Goal: Complete application form: Complete application form

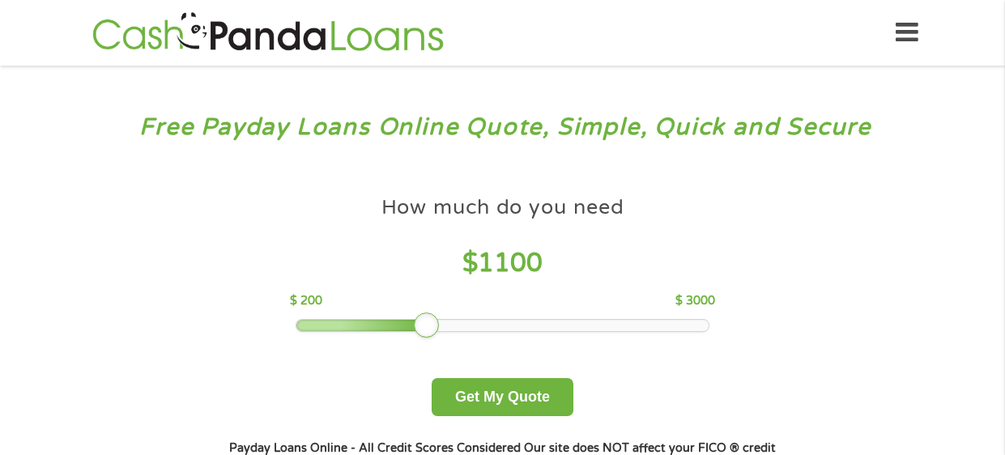
drag, startPoint x: 404, startPoint y: 326, endPoint x: 425, endPoint y: 328, distance: 21.1
click at [425, 328] on div at bounding box center [427, 326] width 26 height 26
drag, startPoint x: 425, startPoint y: 328, endPoint x: 471, endPoint y: 333, distance: 45.6
click at [471, 333] on div at bounding box center [471, 326] width 26 height 26
drag, startPoint x: 471, startPoint y: 333, endPoint x: 534, endPoint y: 343, distance: 63.9
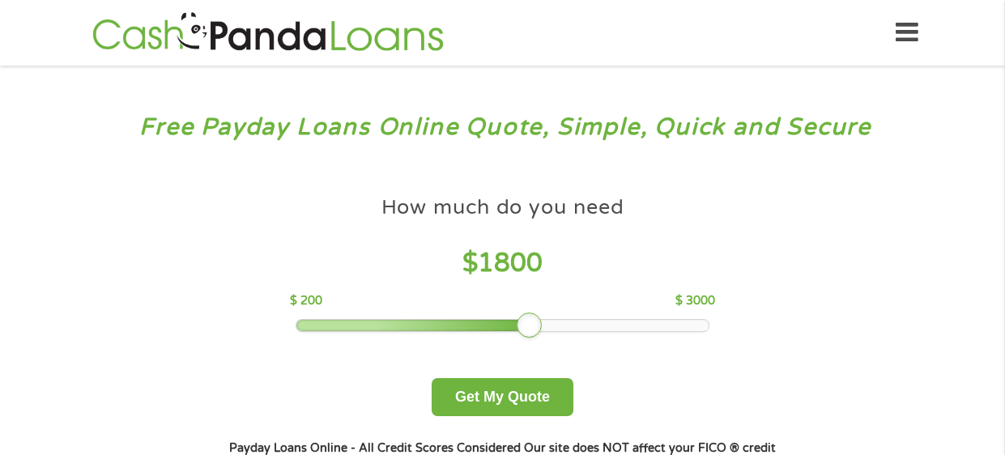
click at [534, 343] on div "How much do you need $ 1800 $ 200 $ 3000 Get My Quote" at bounding box center [502, 302] width 567 height 228
drag, startPoint x: 527, startPoint y: 331, endPoint x: 620, endPoint y: 336, distance: 92.5
click at [620, 336] on div at bounding box center [618, 326] width 26 height 26
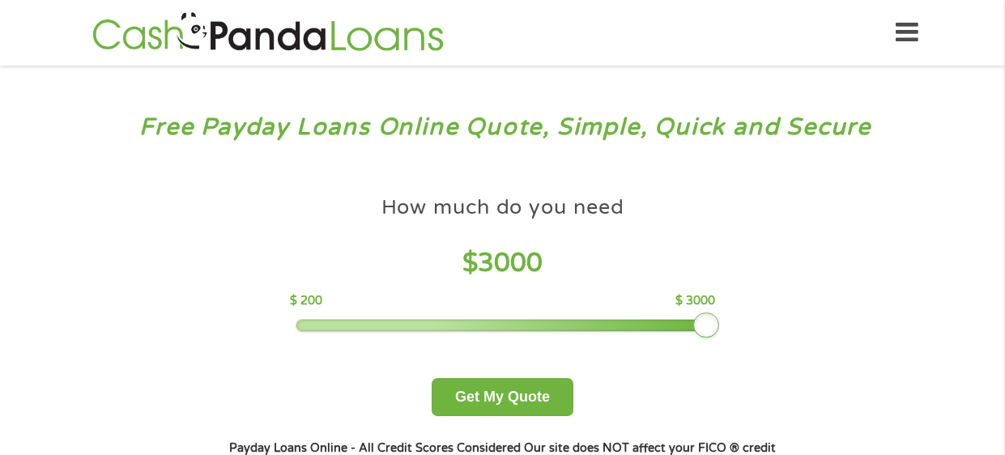
drag, startPoint x: 620, startPoint y: 336, endPoint x: 928, endPoint y: 343, distance: 308.7
click at [928, 343] on div "Free Payday Loans Online Quote, Simple, Quick and Secure How much do you need? …" at bounding box center [502, 308] width 1005 height 484
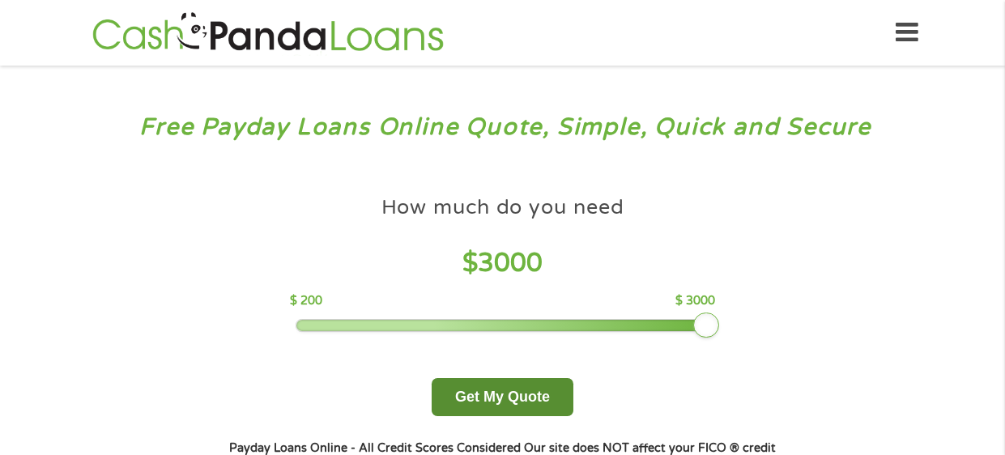
click at [540, 395] on button "Get My Quote" at bounding box center [503, 397] width 142 height 38
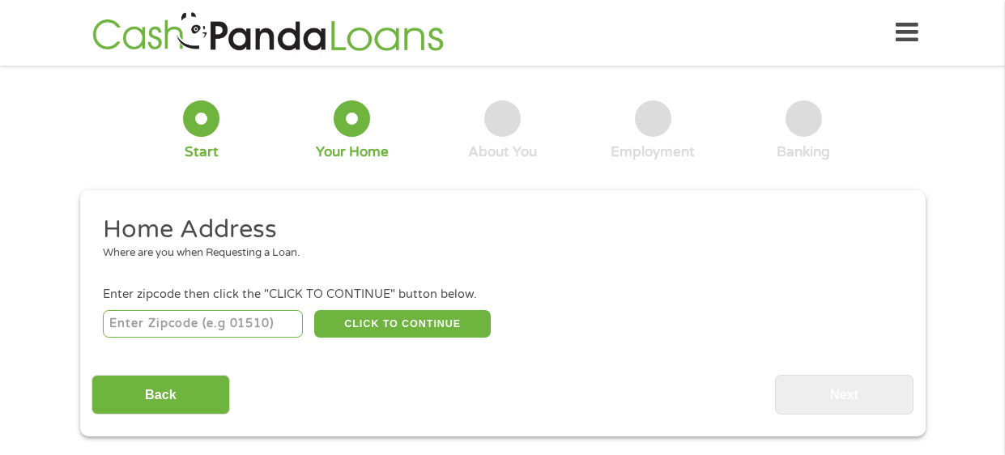
click at [237, 328] on input "number" at bounding box center [203, 324] width 200 height 28
type input "16137"
click at [348, 333] on button "CLICK TO CONTINUE" at bounding box center [402, 324] width 177 height 28
type input "16137"
type input "[PERSON_NAME]"
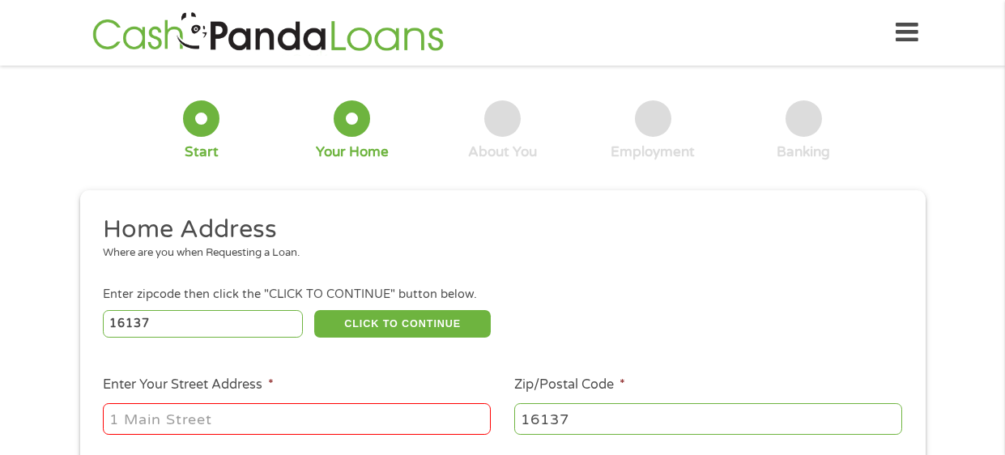
click at [193, 415] on input "Enter Your Street Address *" at bounding box center [297, 418] width 388 height 31
type input "[STREET_ADDRESS]"
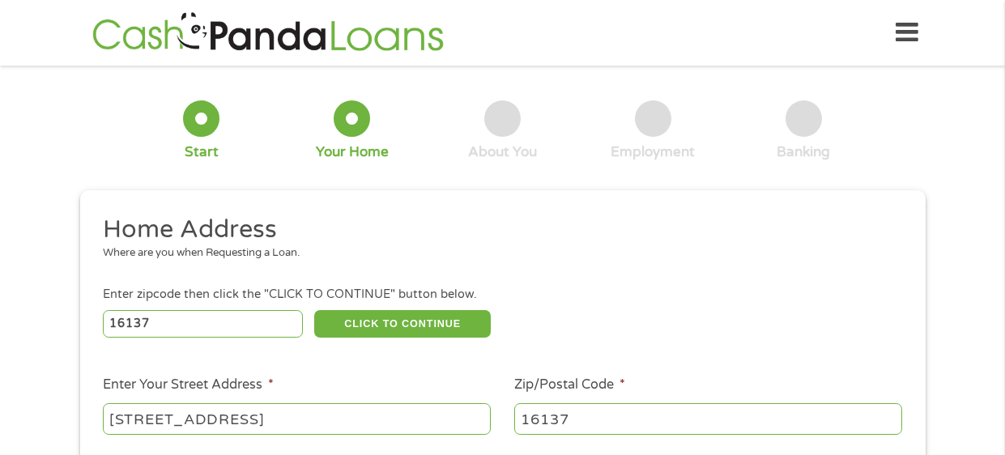
click at [25, 435] on div "1 Start 2 Your Home 3 About You 4 Employment 5 Banking 6 This field is hidden w…" at bounding box center [502, 403] width 1005 height 652
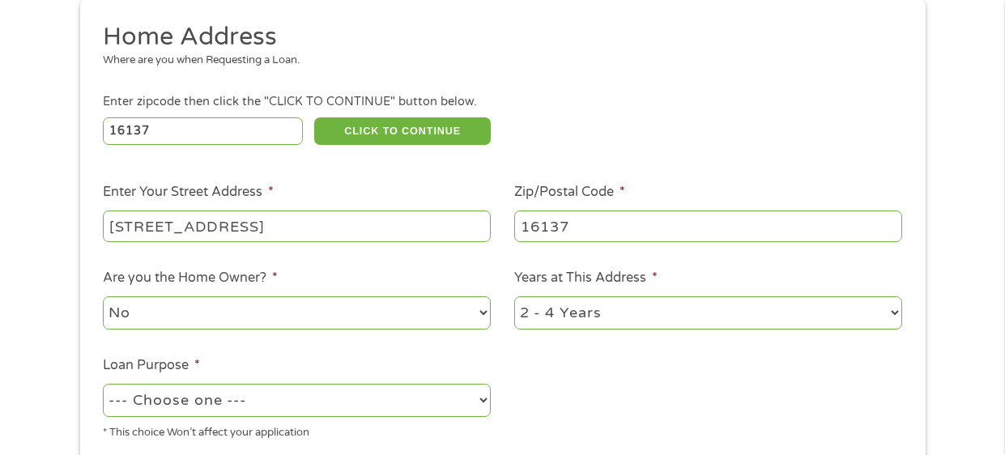
scroll to position [194, 0]
click at [877, 307] on select "1 Year or less 1 - 2 Years 2 - 4 Years Over 4 Years" at bounding box center [708, 312] width 388 height 33
select select "60months"
click at [514, 296] on select "1 Year or less 1 - 2 Years 2 - 4 Years Over 4 Years" at bounding box center [708, 312] width 388 height 33
click at [478, 402] on select "--- Choose one --- Pay Bills Debt Consolidation Home Improvement Major Purchase…" at bounding box center [297, 399] width 388 height 33
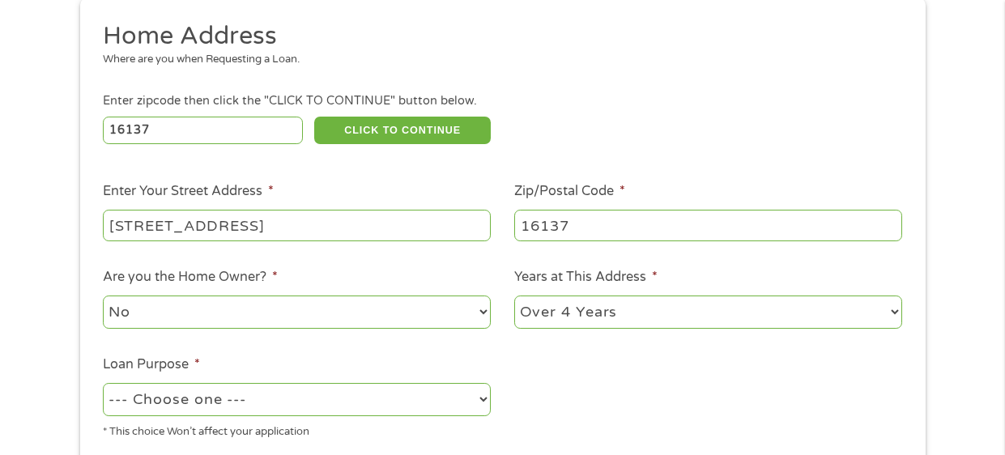
select select "medicalexpenses"
click at [103, 383] on select "--- Choose one --- Pay Bills Debt Consolidation Home Improvement Major Purchase…" at bounding box center [297, 399] width 388 height 33
click at [573, 366] on ul "Home Address Where are you when Requesting a Loan. Enter zipcode then click the…" at bounding box center [503, 236] width 822 height 433
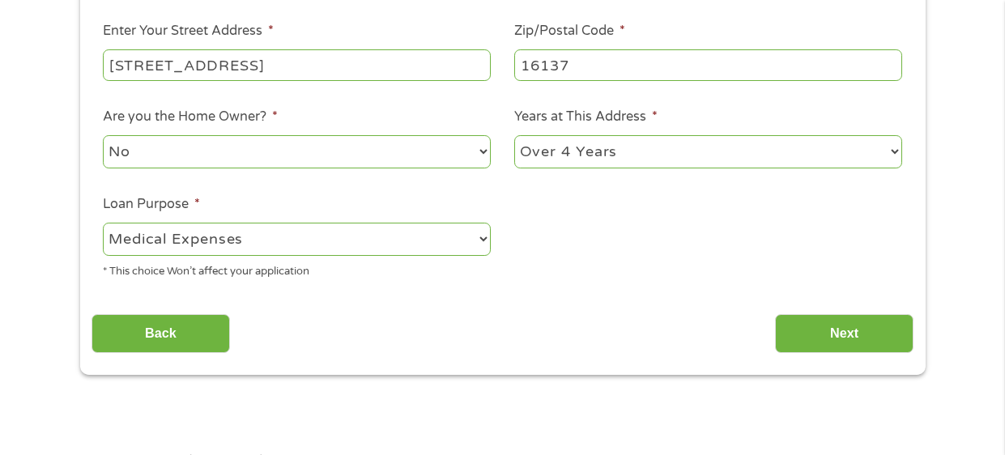
scroll to position [356, 0]
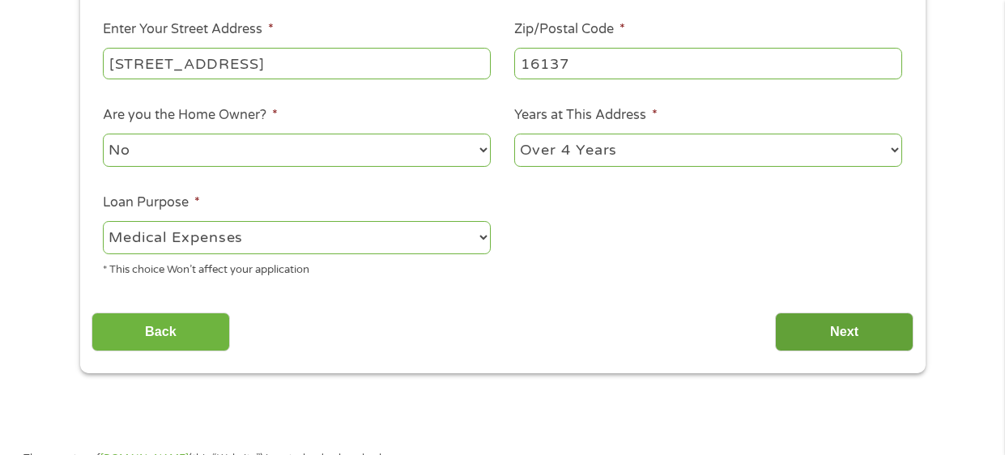
click at [841, 335] on input "Next" at bounding box center [844, 333] width 139 height 40
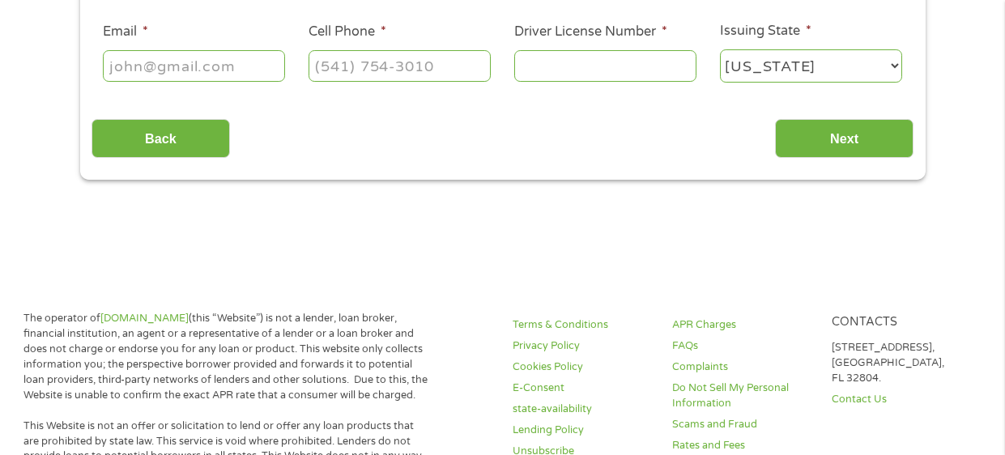
scroll to position [0, 0]
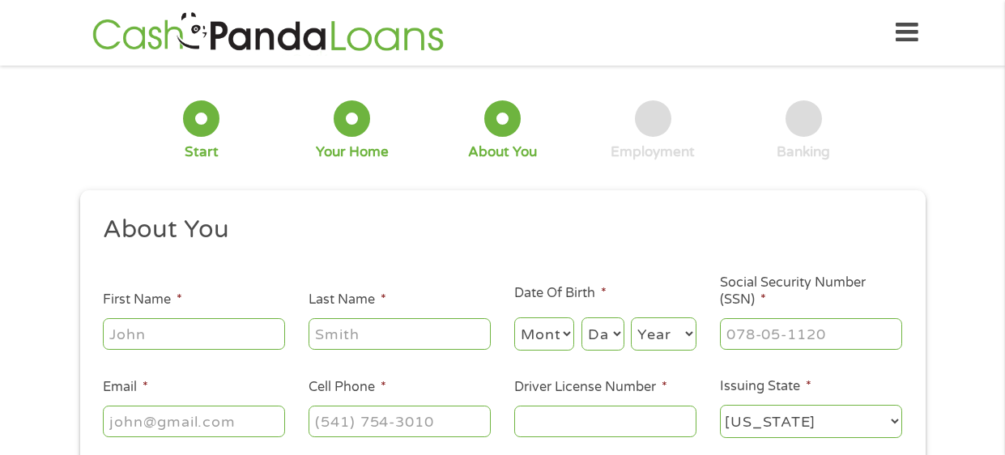
click at [233, 344] on input "First Name *" at bounding box center [194, 333] width 182 height 31
type input "[PERSON_NAME]"
type input "[EMAIL_ADDRESS][DOMAIN_NAME]"
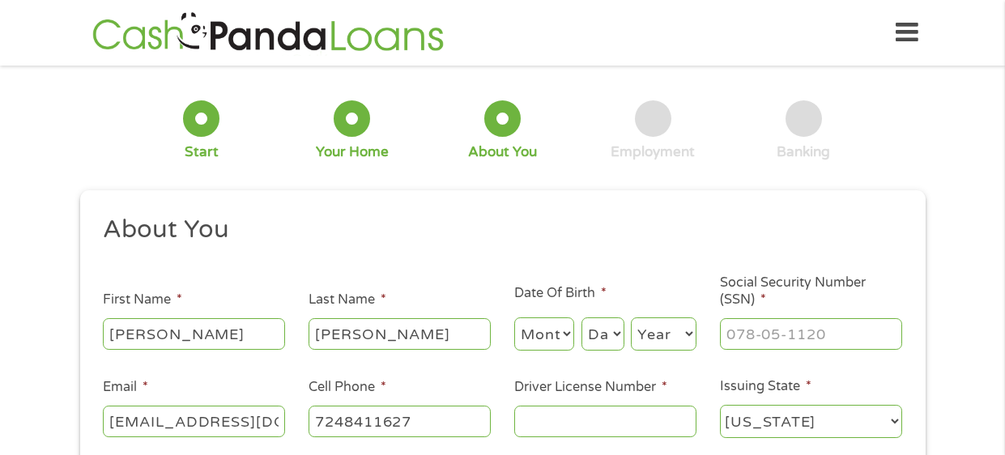
type input "[PHONE_NUMBER]"
type input "[PERSON_NAME]"
click at [565, 335] on select "Month 1 2 3 4 5 6 7 8 9 10 11 12" at bounding box center [544, 334] width 61 height 33
select select "5"
click at [514, 318] on select "Month 1 2 3 4 5 6 7 8 9 10 11 12" at bounding box center [544, 334] width 61 height 33
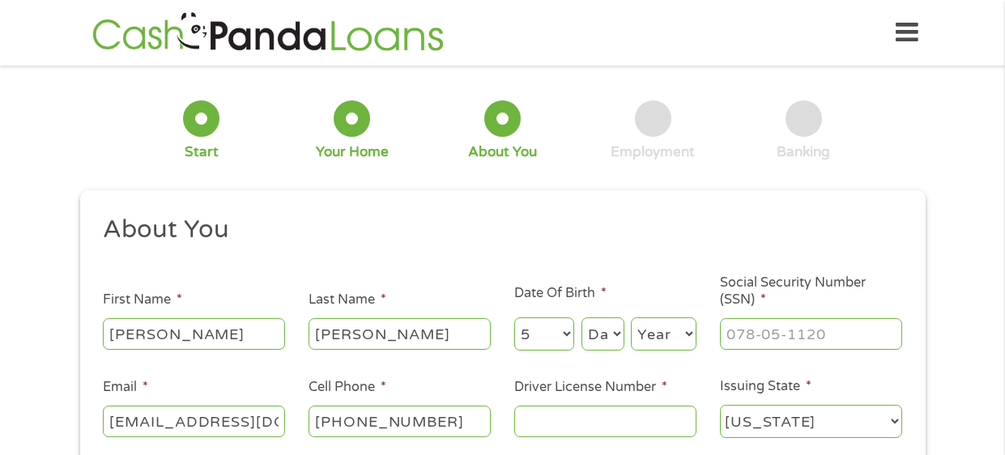
click at [617, 332] on select "Day 1 2 3 4 5 6 7 8 9 10 11 12 13 14 15 16 17 18 19 20 21 22 23 24 25 26 27 28 …" at bounding box center [603, 334] width 43 height 33
select select "21"
click at [582, 318] on select "Day 1 2 3 4 5 6 7 8 9 10 11 12 13 14 15 16 17 18 19 20 21 22 23 24 25 26 27 28 …" at bounding box center [603, 334] width 43 height 33
click at [740, 302] on label "Social Security Number (SSN) *" at bounding box center [811, 292] width 182 height 34
click at [740, 318] on input "Social Security Number (SSN) *" at bounding box center [811, 333] width 182 height 31
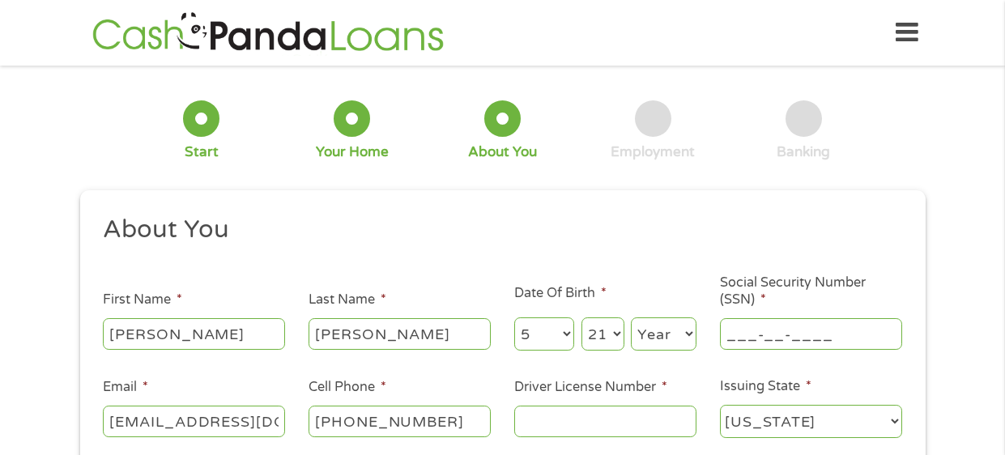
click at [744, 332] on input "___-__-____" at bounding box center [811, 333] width 182 height 31
type input "[PHONE_NUMBER]_"
click at [608, 429] on input "Driver License Number *" at bounding box center [605, 421] width 182 height 31
type input "24210616"
click at [694, 383] on li "Driver License Number * [DRIVERS_LICENSE_NUMBER]" at bounding box center [605, 409] width 206 height 62
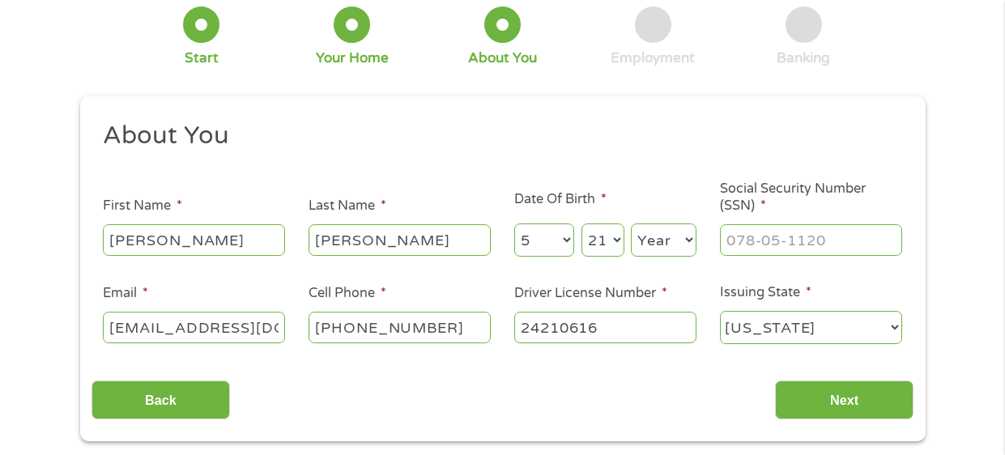
scroll to position [96, 0]
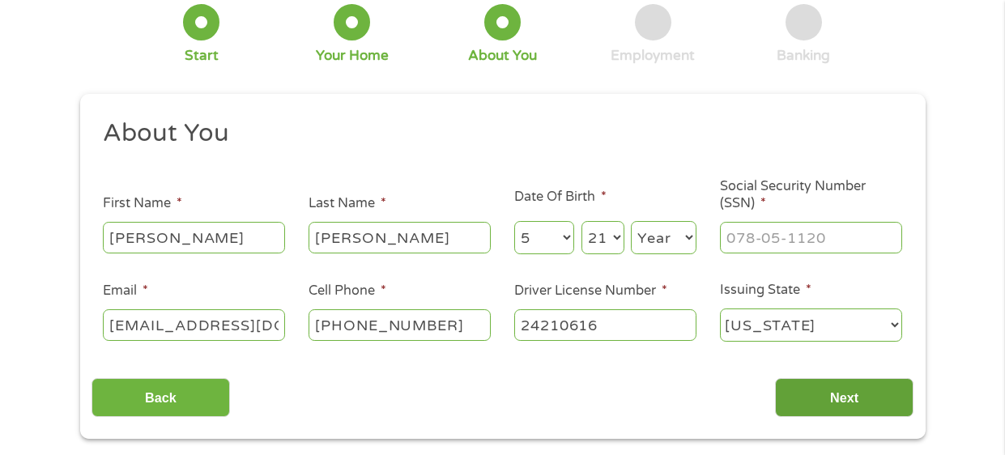
click at [778, 386] on input "Next" at bounding box center [844, 398] width 139 height 40
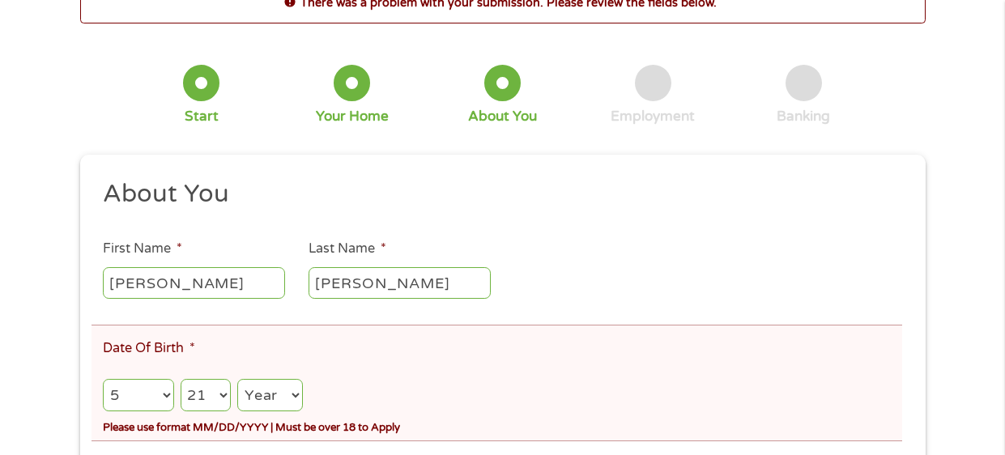
click at [267, 385] on select "Year [DATE] 2006 2005 2004 2003 2002 2001 2000 1999 1998 1997 1996 1995 1994 19…" at bounding box center [270, 395] width 66 height 33
click at [237, 379] on select "Year [DATE] 2006 2005 2004 2003 2002 2001 2000 1999 1998 1997 1996 1995 1994 19…" at bounding box center [270, 395] width 66 height 33
select select "1977"
click at [433, 332] on li "Date Of Birth * Month Month 1 2 3 4 5 6 7 8 9 10 11 12 Day Day 1 2 3 4 5 6 7 8 …" at bounding box center [497, 383] width 811 height 117
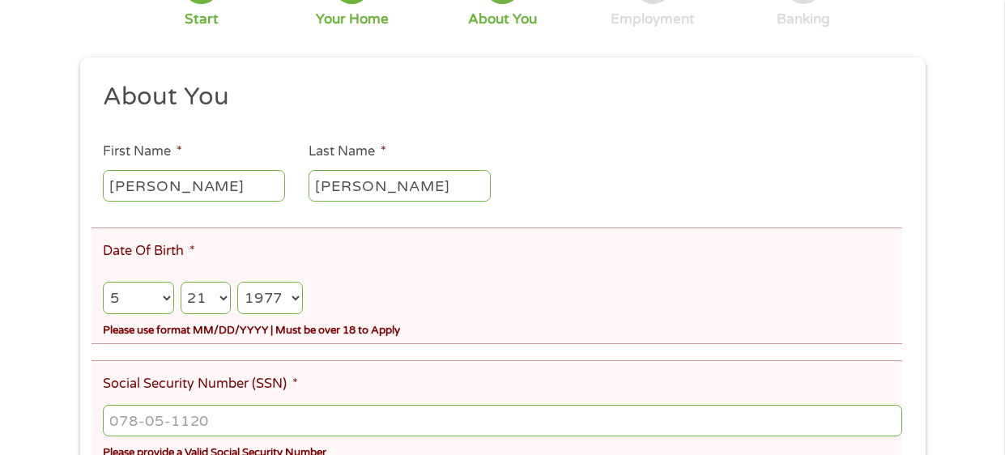
scroll to position [226, 0]
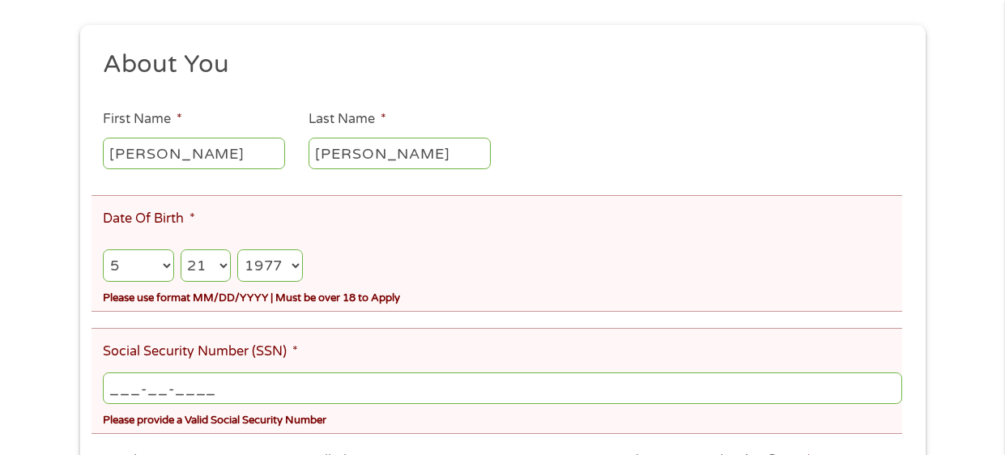
click at [117, 391] on input "___-__-____" at bounding box center [502, 388] width 799 height 31
type input "201-66-8181"
click at [314, 399] on input "201-66-8181" at bounding box center [502, 388] width 799 height 31
click at [55, 437] on div "There was a problem with your submission. Please review the fields below. 1 Sta…" at bounding box center [502, 229] width 1005 height 757
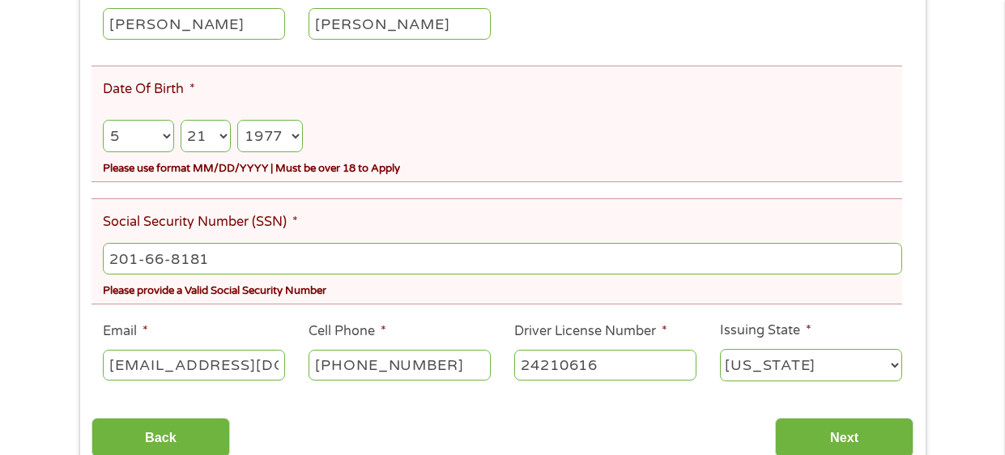
scroll to position [388, 0]
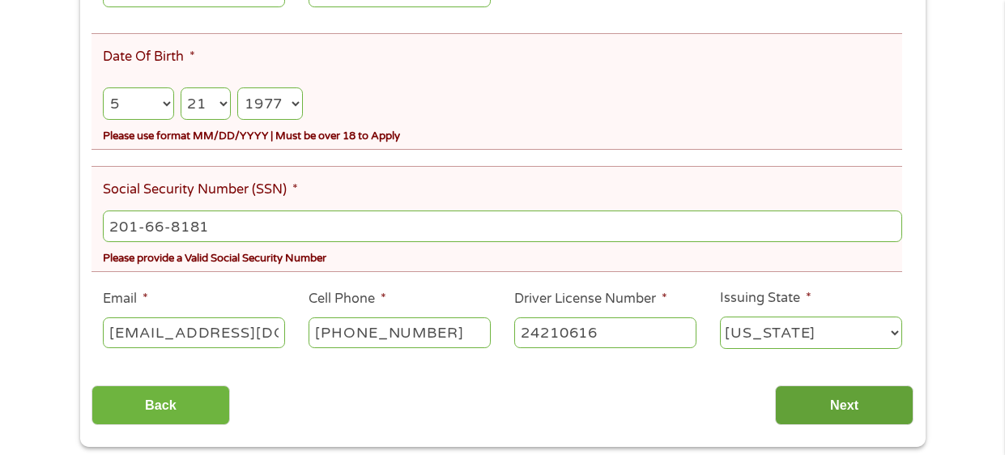
click at [790, 395] on input "Next" at bounding box center [844, 406] width 139 height 40
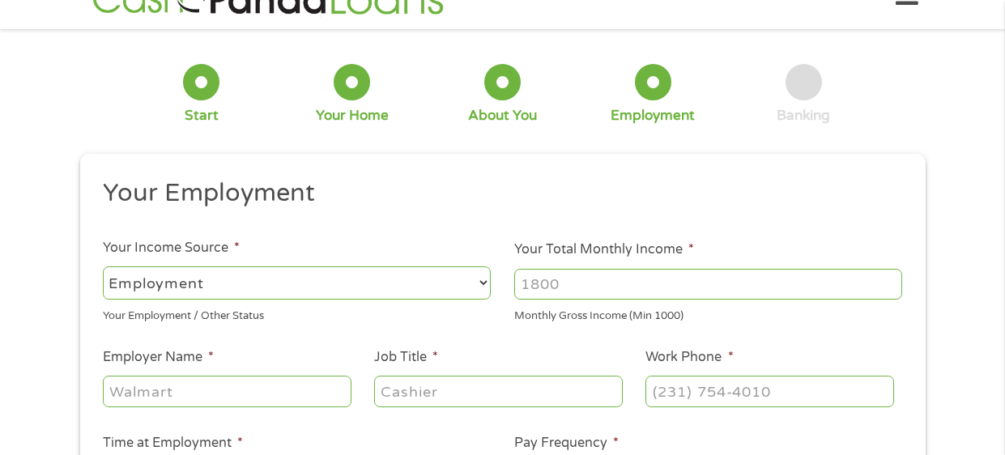
scroll to position [0, 0]
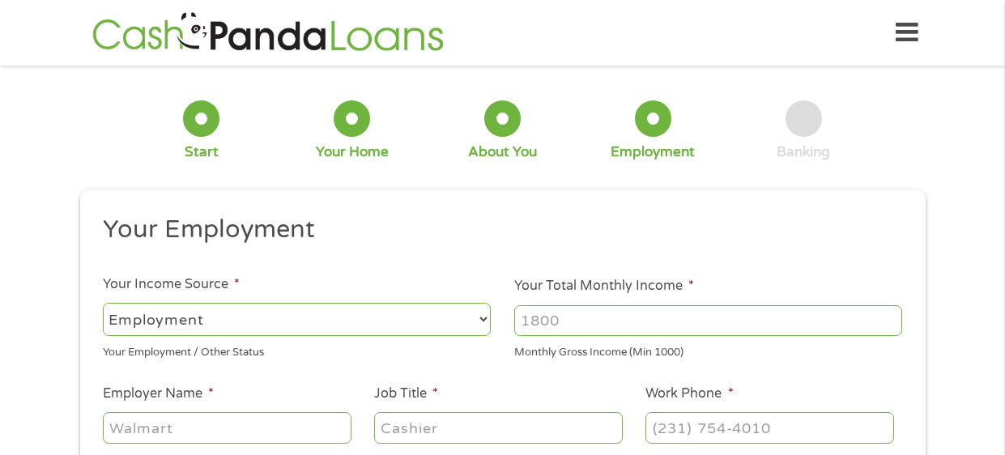
click at [627, 332] on input "Your Total Monthly Income *" at bounding box center [708, 320] width 388 height 31
type input "6300"
click at [240, 433] on input "Employer Name *" at bounding box center [227, 427] width 248 height 31
click at [235, 407] on li "Employer Name * PA Depart" at bounding box center [227, 415] width 271 height 62
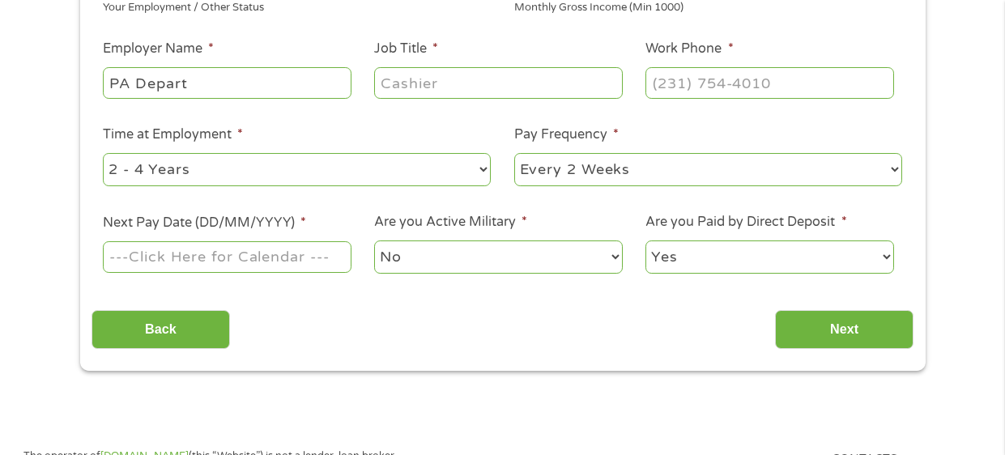
scroll to position [398, 0]
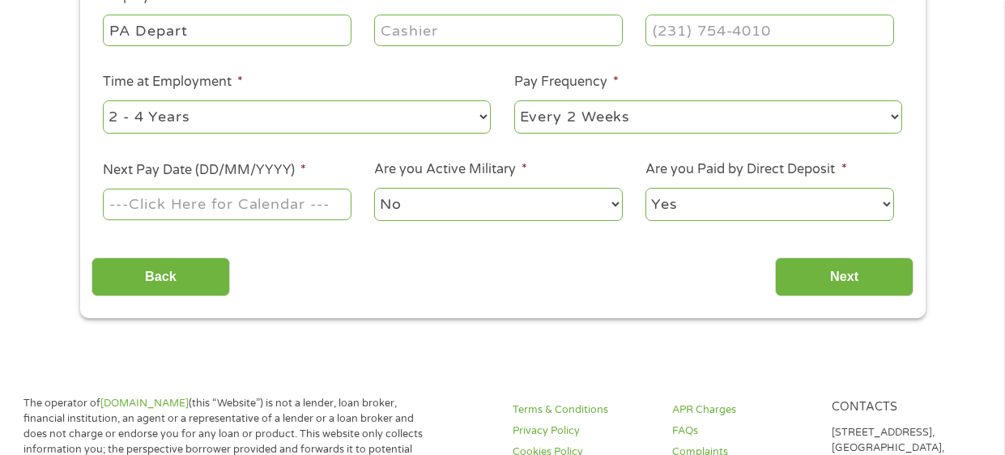
click at [189, 36] on input "PA Depart" at bounding box center [227, 30] width 248 height 31
type input "PA Depart of Correctiom"
click at [393, 38] on input "Job Title *" at bounding box center [498, 30] width 248 height 31
type input "Sergeant"
click at [681, 40] on input "(___) ___-____" at bounding box center [770, 30] width 248 height 31
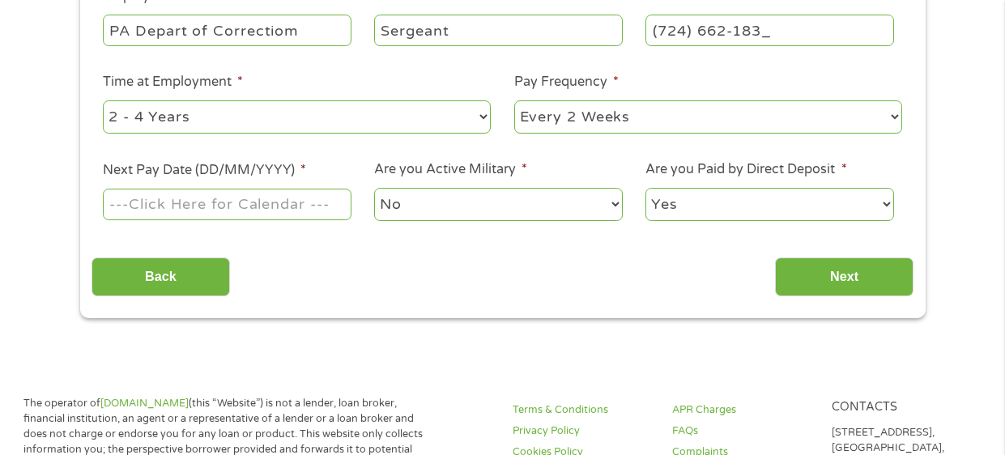
type input "[PHONE_NUMBER]"
click at [468, 261] on div "Back Next" at bounding box center [503, 270] width 822 height 51
click at [320, 208] on input "Next Pay Date (DD/MM/YYYY) *" at bounding box center [227, 204] width 248 height 31
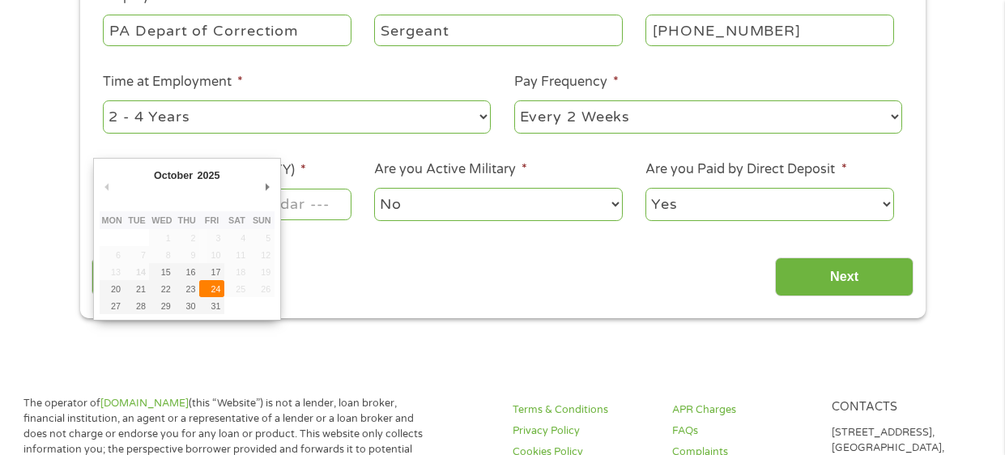
type input "[DATE]"
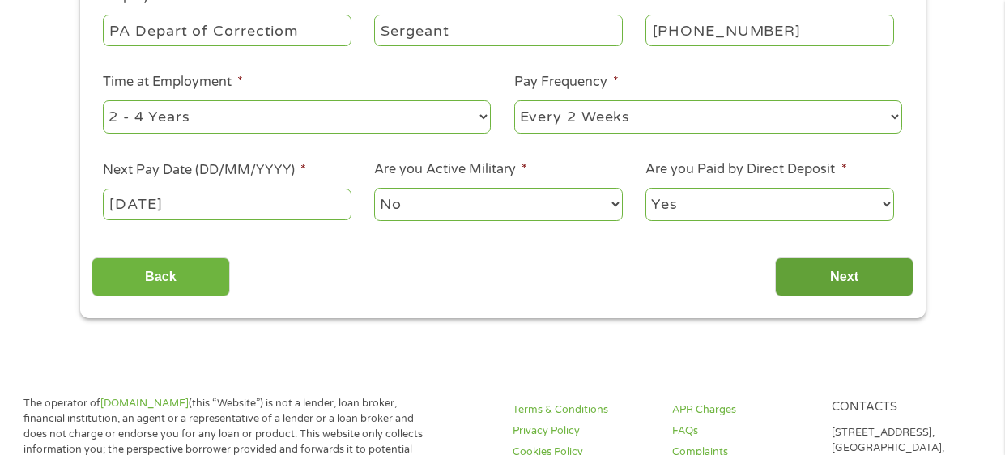
click at [824, 281] on input "Next" at bounding box center [844, 278] width 139 height 40
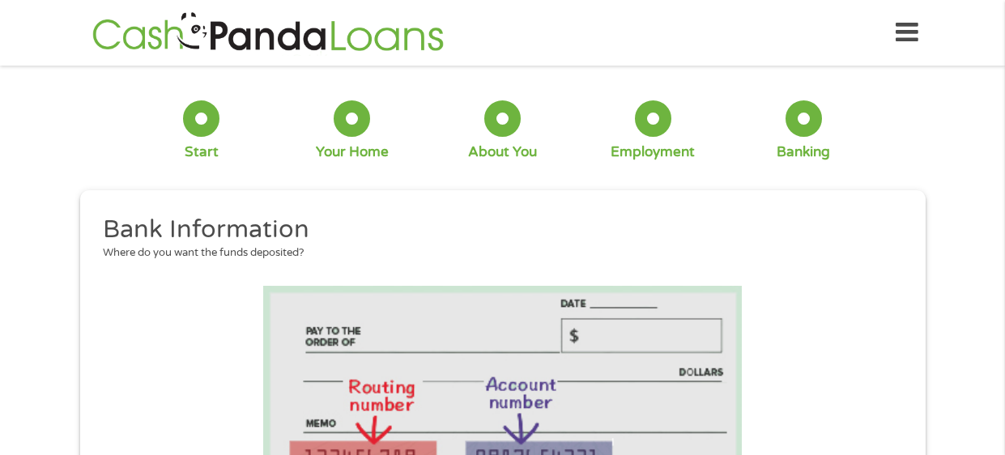
scroll to position [104, 6]
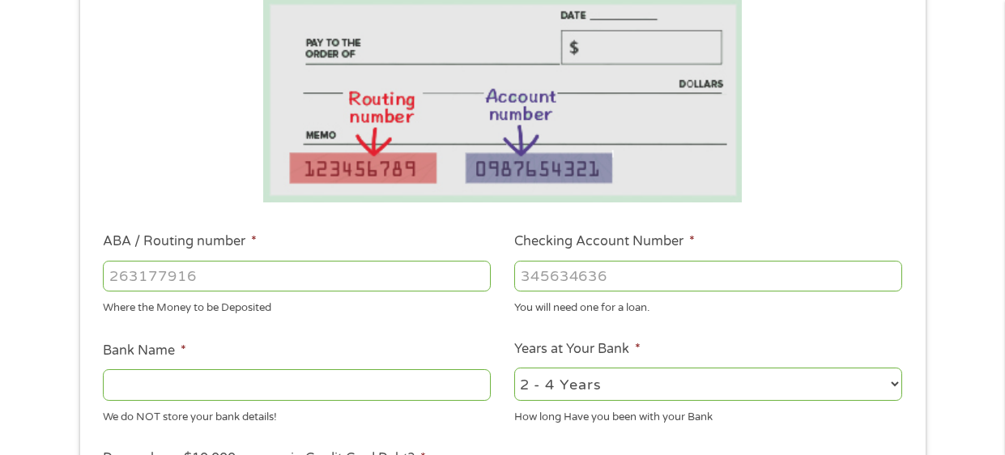
scroll to position [291, 0]
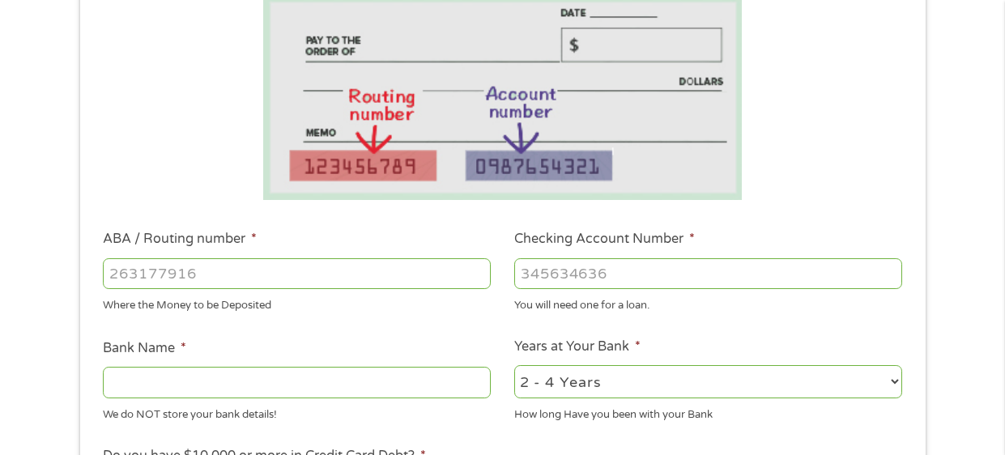
click at [727, 271] on input "Checking Account Number *" at bounding box center [708, 273] width 388 height 31
type input "231381116"
click at [513, 421] on li "Years at Your Bank * 2 - 4 Years 6 - 12 Months 1 - 2 Years Over 4 Years How lon…" at bounding box center [709, 380] width 412 height 86
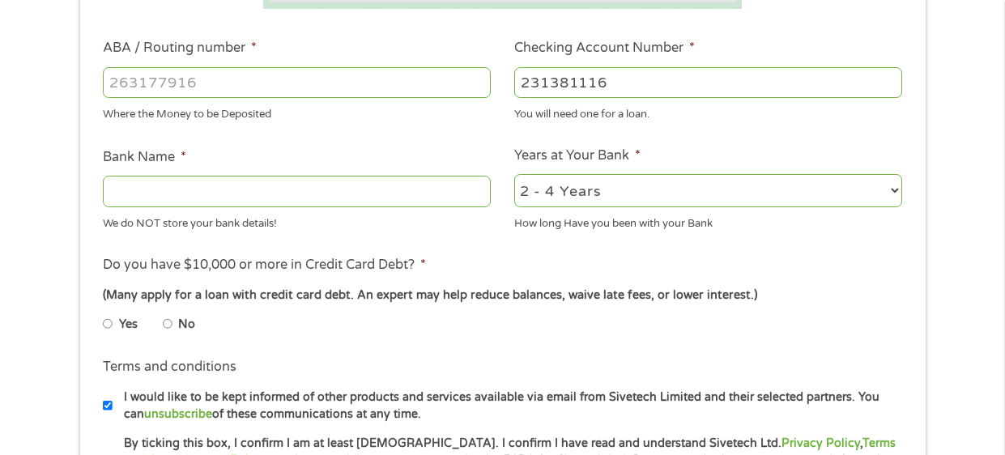
scroll to position [485, 0]
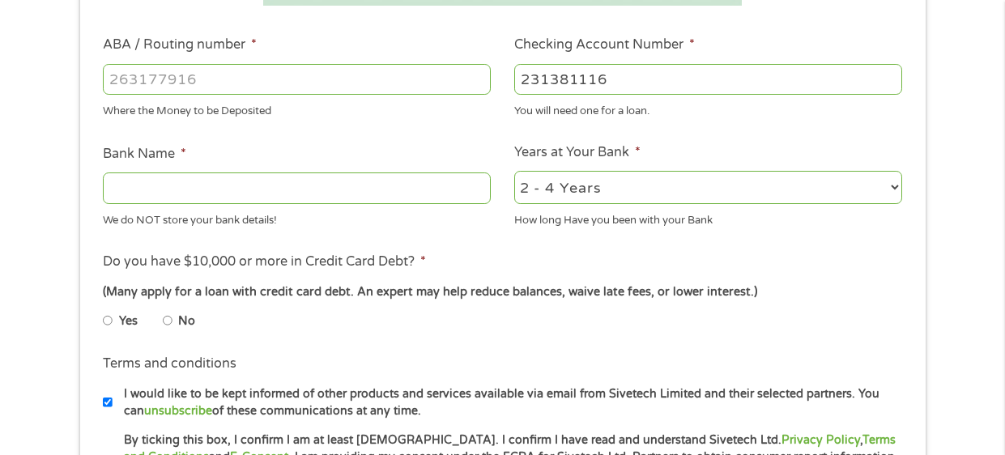
click at [164, 318] on input "No" at bounding box center [168, 321] width 10 height 26
radio input "true"
click at [103, 308] on input "Yes" at bounding box center [108, 321] width 10 height 26
radio input "true"
click at [163, 308] on input "No" at bounding box center [168, 321] width 10 height 26
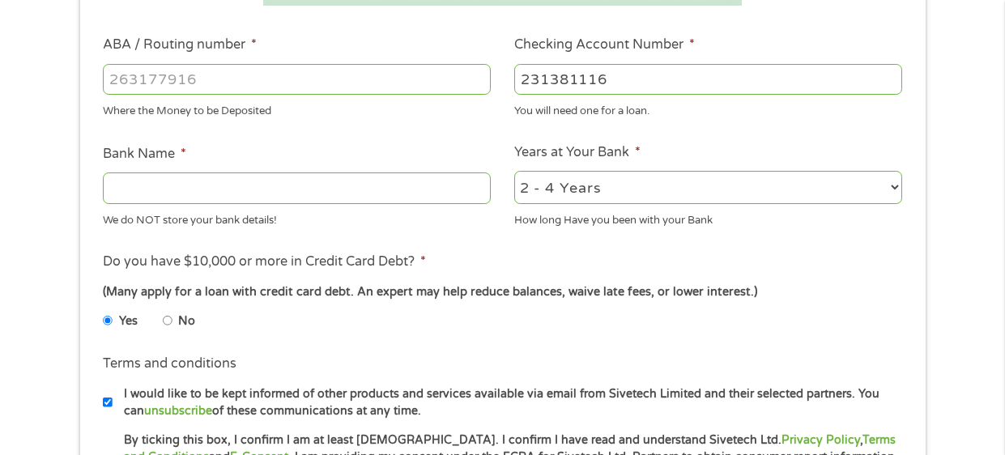
radio input "true"
click at [480, 412] on label "I would like to be kept informed of other products and services available via e…" at bounding box center [510, 403] width 795 height 35
click at [113, 412] on input "I would like to be kept informed of other products and services available via e…" at bounding box center [108, 403] width 10 height 26
checkbox input "false"
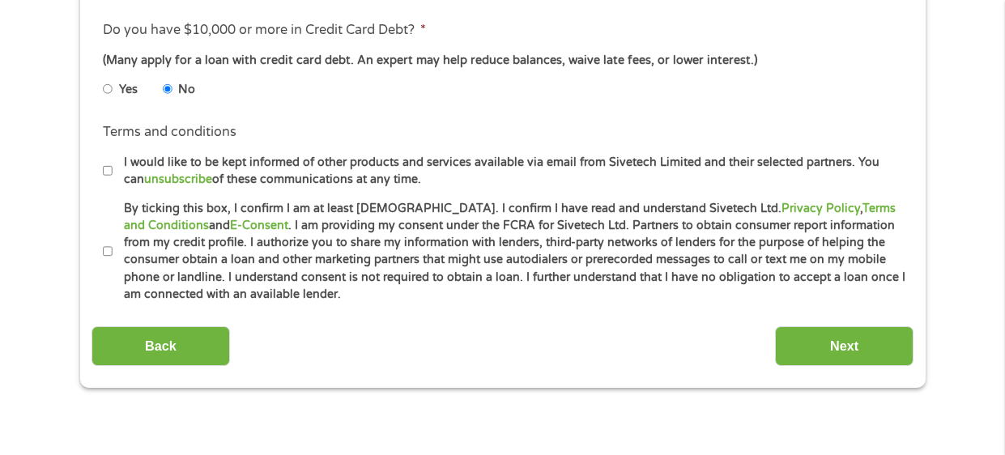
scroll to position [744, 0]
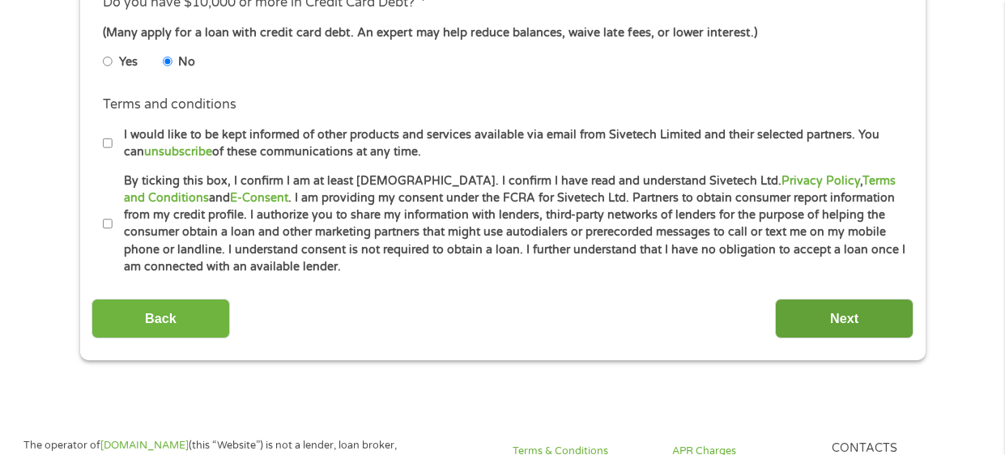
click at [836, 306] on input "Next" at bounding box center [844, 319] width 139 height 40
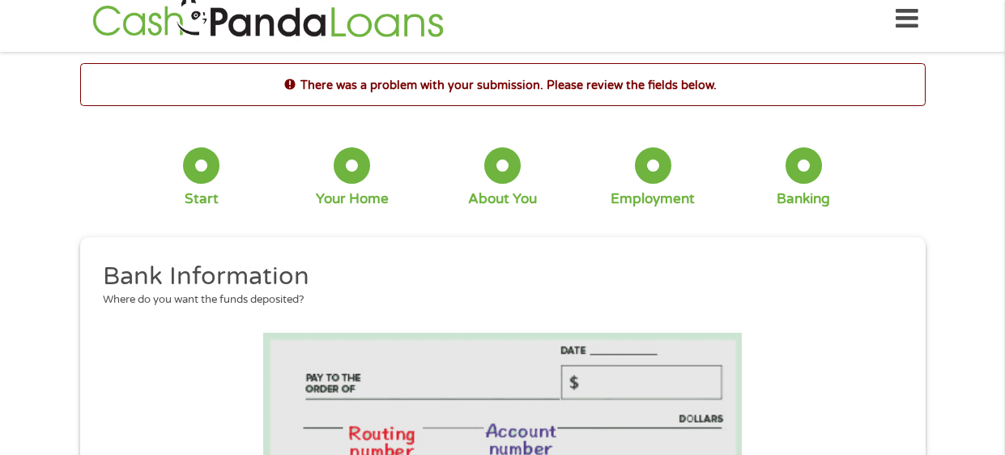
scroll to position [0, 0]
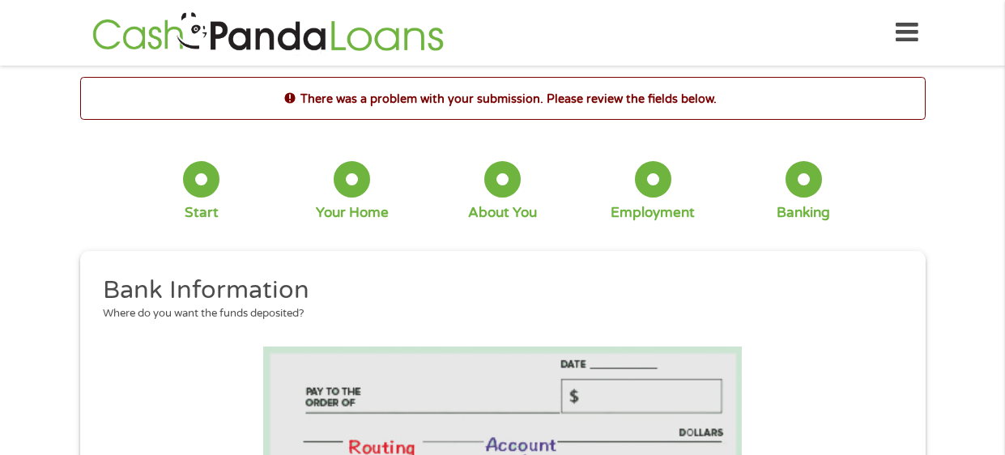
click at [804, 96] on h2 "There was a problem with your submission. Please review the fields below." at bounding box center [503, 99] width 844 height 18
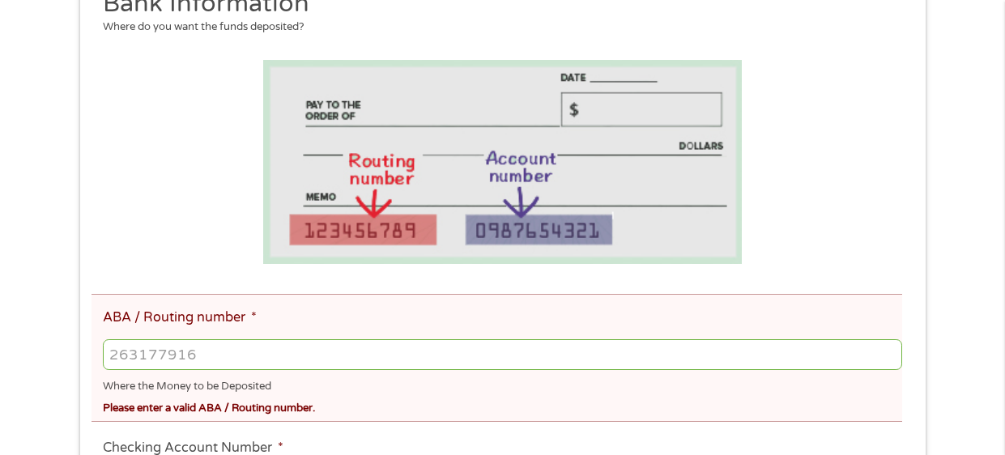
scroll to position [291, 0]
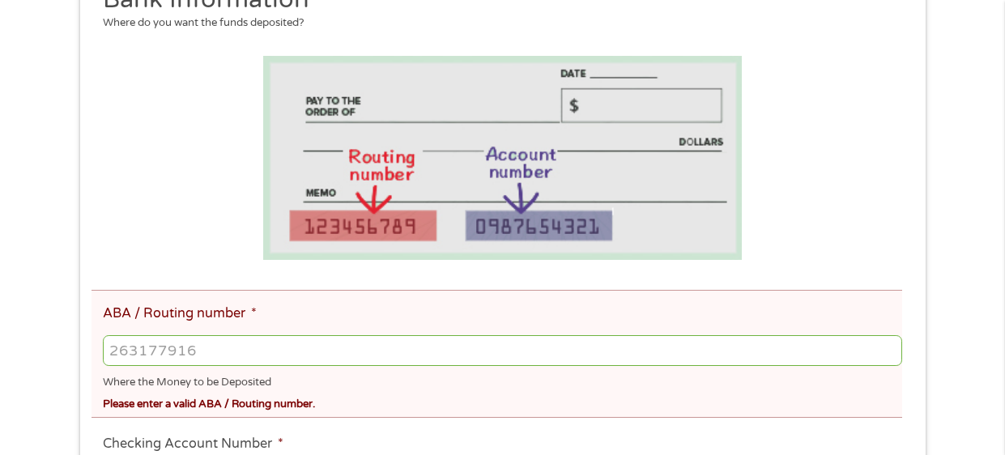
click at [115, 351] on input "ABA / Routing number *" at bounding box center [502, 350] width 799 height 31
type input "231381116"
type input "[US_STATE] STATE EMPLOYEES CU"
type input "231381116"
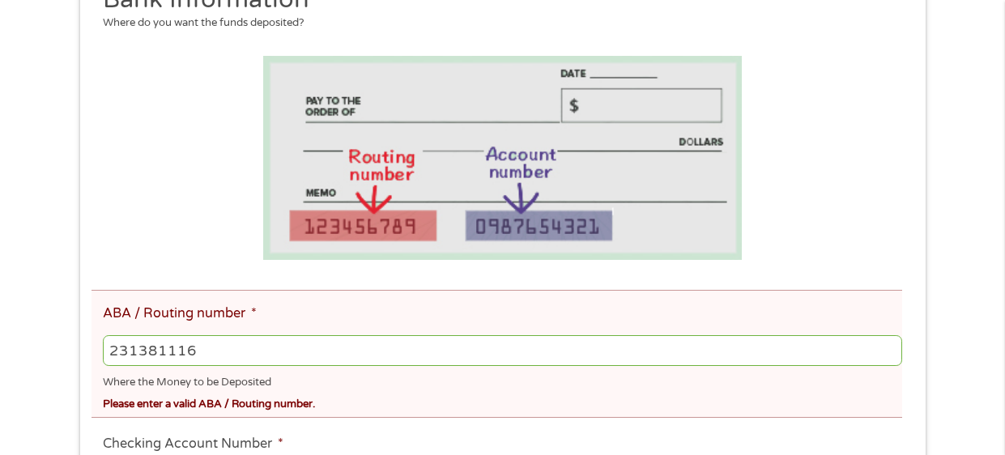
click at [125, 436] on label "Checking Account Number *" at bounding box center [193, 444] width 181 height 17
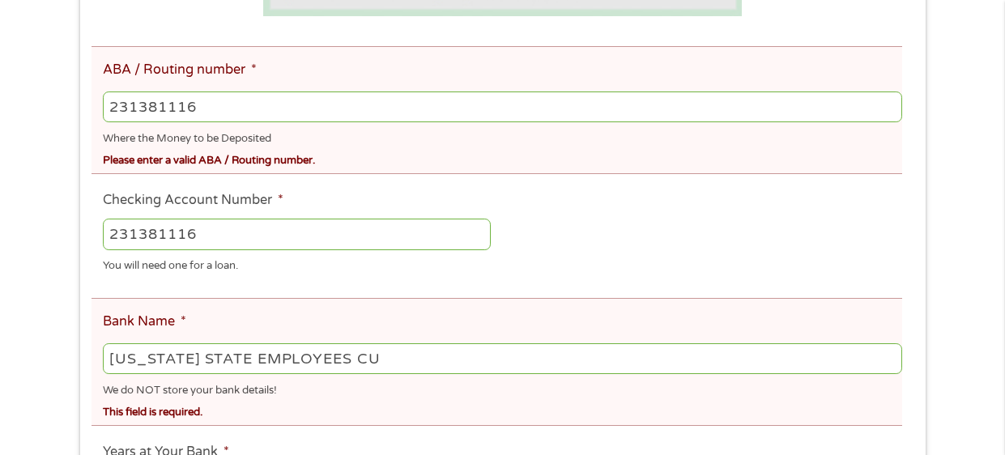
scroll to position [540, 0]
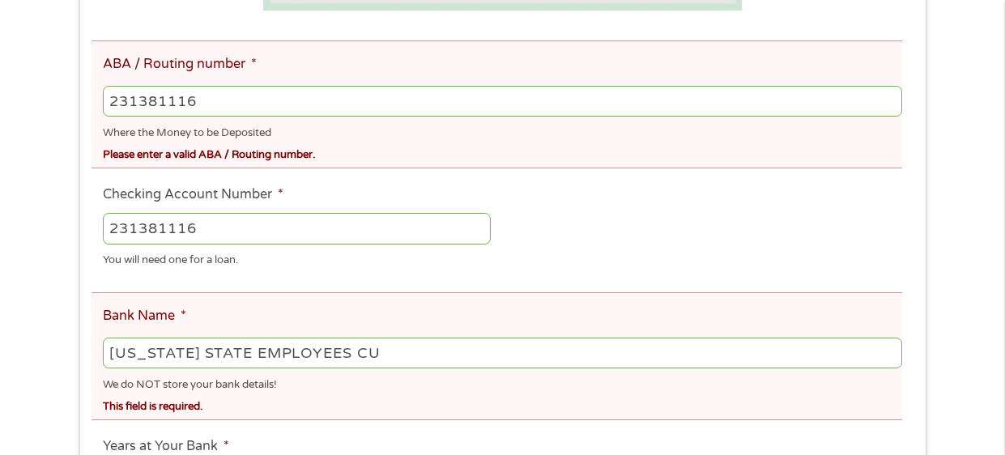
type input "7231381116"
drag, startPoint x: 218, startPoint y: 230, endPoint x: 0, endPoint y: 247, distance: 218.6
click at [0, 247] on div "There was a problem with your submission. Please review the fields below. 1 Sta…" at bounding box center [502, 251] width 1005 height 1428
click at [495, 292] on li "Bank Name * [US_STATE] STATE EMPLOYEES CU We do NOT store your bank details! Th…" at bounding box center [497, 356] width 811 height 128
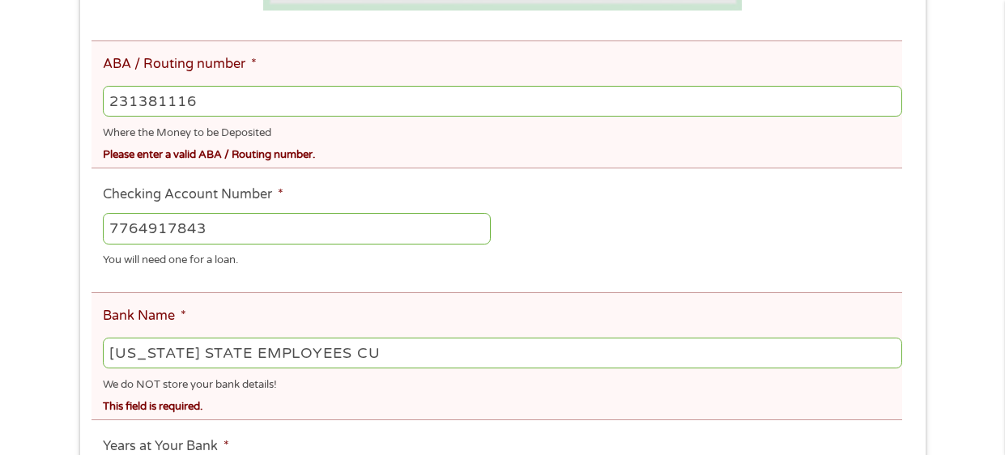
click at [487, 111] on input "231381116" at bounding box center [502, 101] width 799 height 31
click at [485, 224] on input "7764917843" at bounding box center [297, 228] width 388 height 31
click at [314, 229] on input "7764917840" at bounding box center [297, 228] width 388 height 31
type input "7764917843"
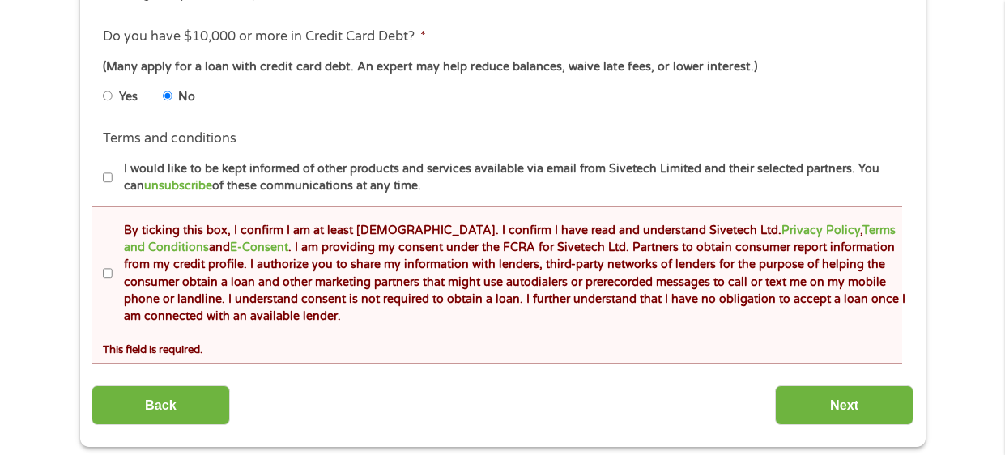
scroll to position [1091, 0]
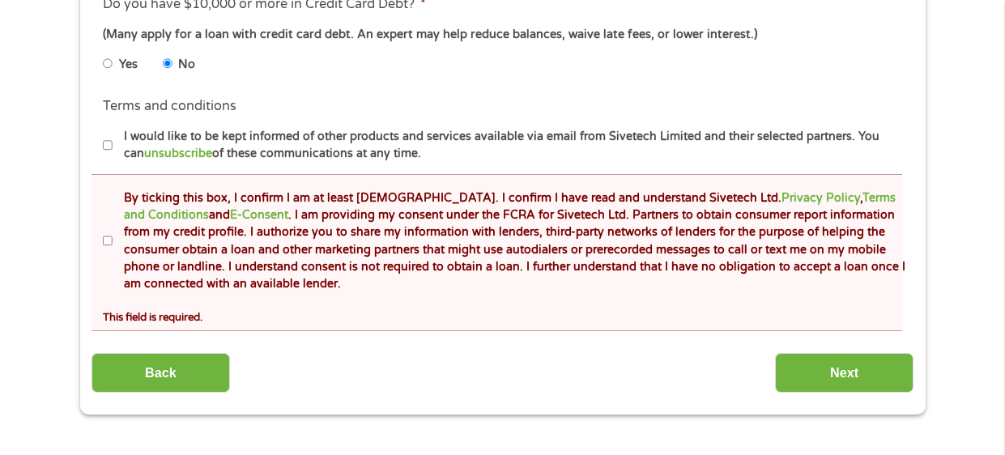
click at [113, 237] on label "By ticking this box, I confirm I am at least [DEMOGRAPHIC_DATA]. I confirm I ha…" at bounding box center [510, 242] width 795 height 104
click at [112, 237] on input "By ticking this box, I confirm I am at least [DEMOGRAPHIC_DATA]. I confirm I ha…" at bounding box center [108, 241] width 10 height 26
checkbox input "true"
click at [795, 375] on input "Next" at bounding box center [844, 373] width 139 height 40
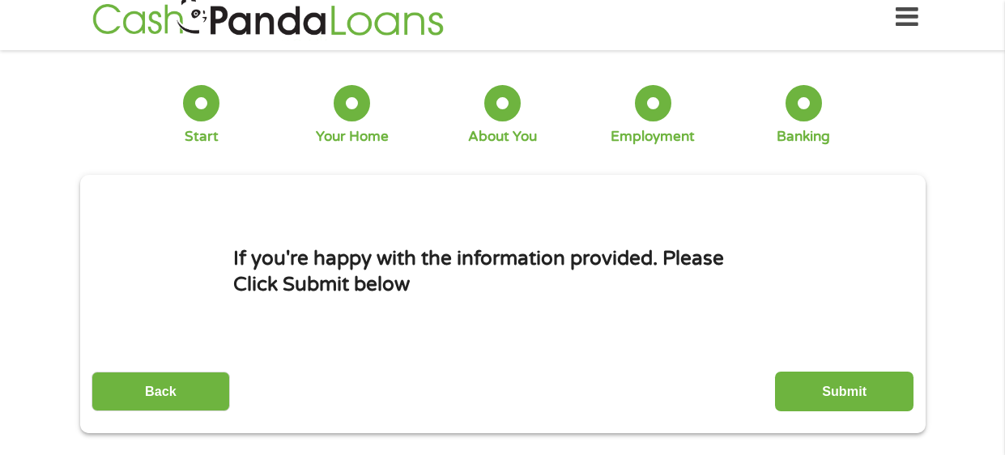
scroll to position [0, 0]
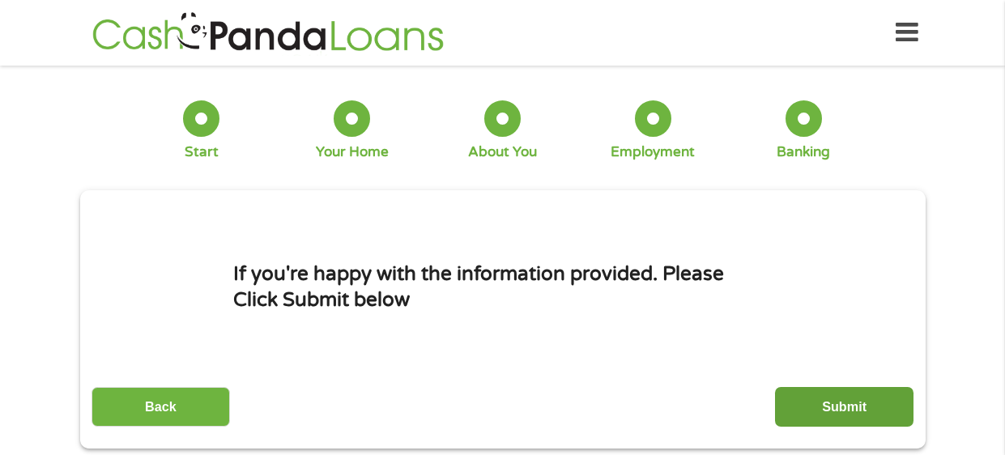
click at [808, 401] on input "Submit" at bounding box center [844, 407] width 139 height 40
